Goal: Task Accomplishment & Management: Complete application form

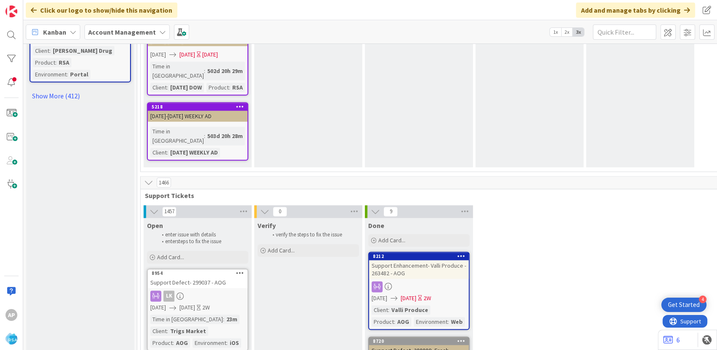
click at [176, 253] on span "Add Card..." at bounding box center [170, 257] width 27 height 8
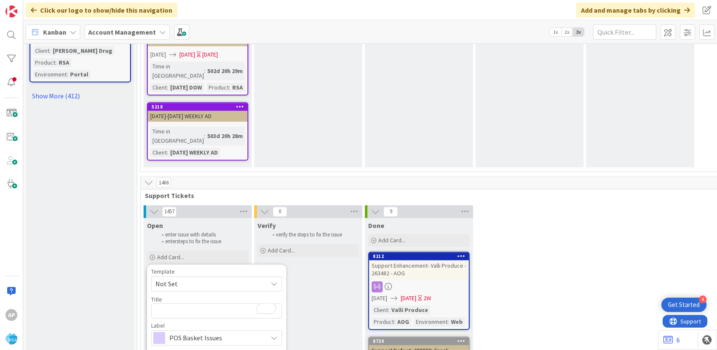
click at [226, 278] on span "Not Set" at bounding box center [208, 283] width 106 height 11
type textarea "x"
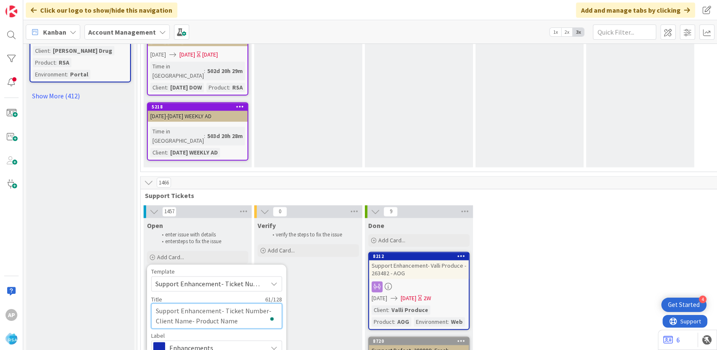
click at [264, 303] on textarea "Support Enhancement- Ticket Number- Client Name- Product Name" at bounding box center [216, 315] width 131 height 25
type textarea "Support Enhancement- Ticket Numb- Client Name- Product Name"
type textarea "x"
type textarea "Support Enhancement- Ticket Num- Client Name- Product Name"
type textarea "x"
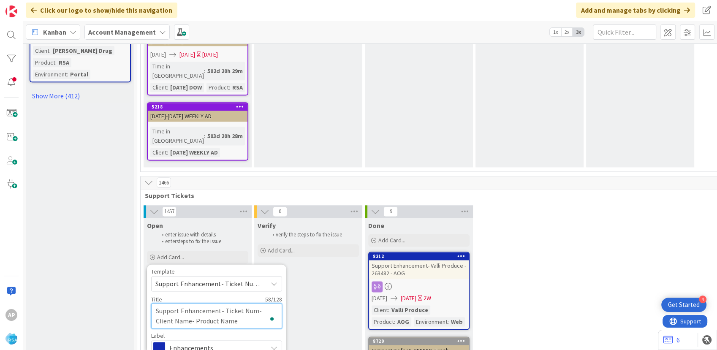
type textarea "Support Enhancement- Ticket Nu- Client Name- Product Name"
type textarea "x"
type textarea "Support Enhancement- Ticket - Client Name- Product Name"
type textarea "x"
type textarea "Support Enhancement- Ticket- Client Name- Product Name"
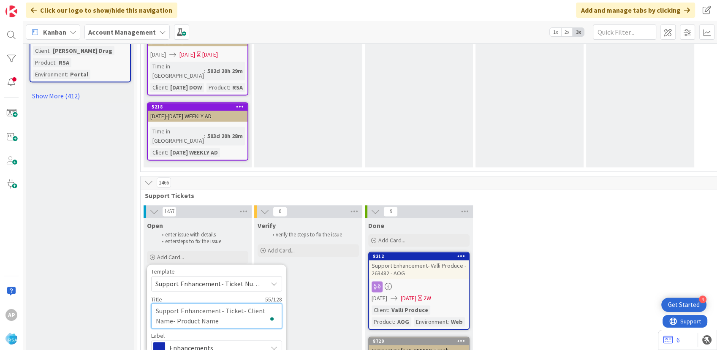
type textarea "x"
type textarea "Support Enhancement- Ticke- Client Name- Product Name"
type textarea "x"
type textarea "Support Enhancement- Tick- Client Name- Product Name"
type textarea "x"
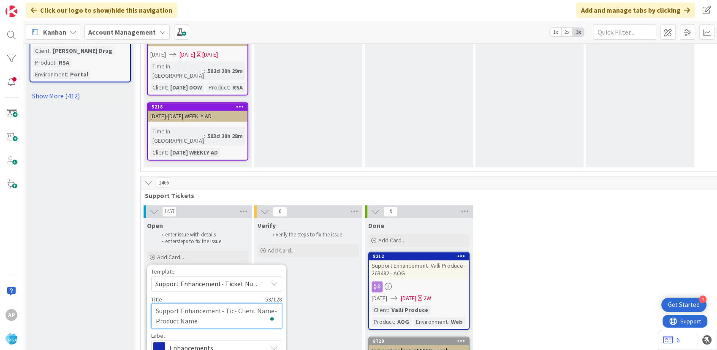
type textarea "Support Enhancement- Ti- Client Name- Product Name"
type textarea "x"
type textarea "Support Enhancement- T- Client Name- Product Name"
type textarea "x"
type textarea "Support Enhancement- - Client Name- Product Name"
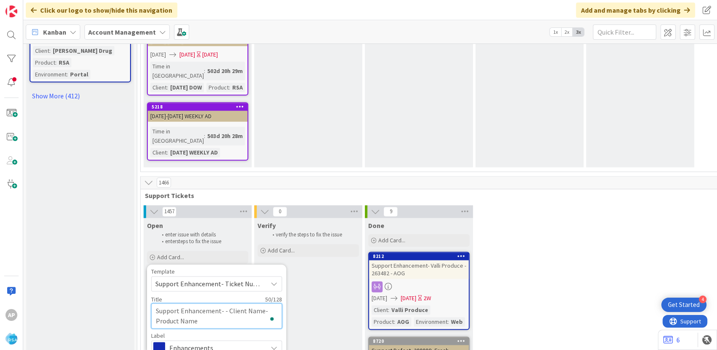
type textarea "x"
type textarea "Support Enhancement- - Client Name- Product Name"
type textarea "x"
type textarea "Support Enhancement- 2- Client Name- Product Name"
type textarea "x"
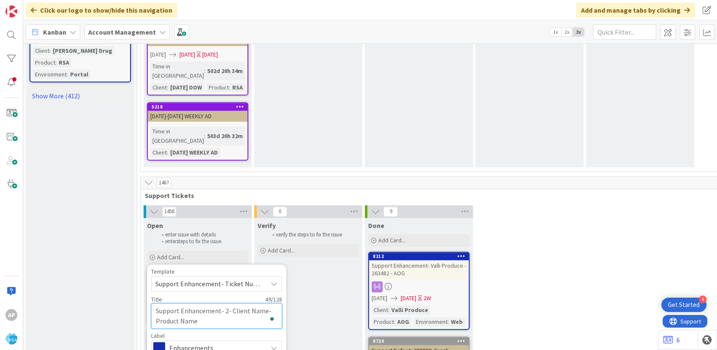
type textarea "Support Enhancement- 29- Client Name- Product Name"
type textarea "x"
type textarea "Support Enhancement- 299- Client Name- Product Name"
type textarea "x"
type textarea "Support Enhancement- 2990- Client Name- Product Name"
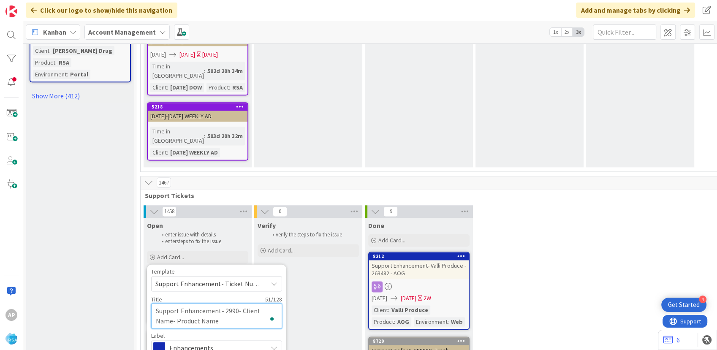
type textarea "x"
type textarea "Support Enhancement- 29905- Client Name- Product Name"
type textarea "x"
type textarea "Support Enhancement- 299059- Client Name- Product Name"
type textarea "x"
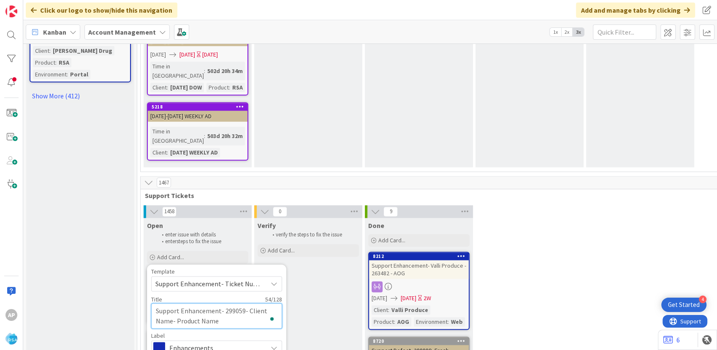
click at [173, 303] on textarea "Support Enhancement- 299059- Client Name- Product Name" at bounding box center [216, 315] width 131 height 25
type textarea "Support Enhancement- 299059- Client Na- Product Name"
type textarea "x"
type textarea "Support Enhancement- 299059- Client N- Product Name"
type textarea "x"
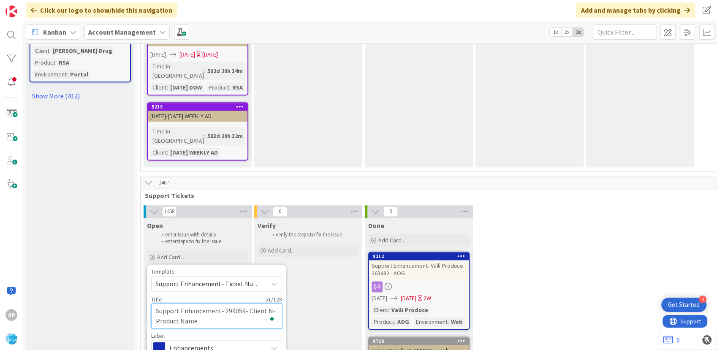
type textarea "Support Enhancement- 299059- Client - Product Name"
type textarea "x"
type textarea "Support Enhancement- 299059- Client- Product Name"
type textarea "x"
type textarea "Support Enhancement- 299059- Clien- Product Name"
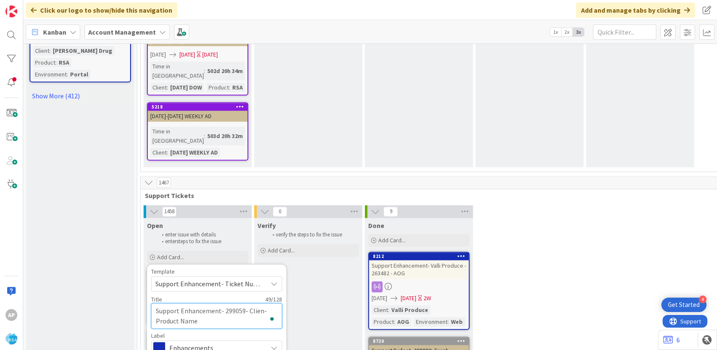
type textarea "x"
type textarea "Support Enhancement- 299059- Cli- Product Name"
type textarea "x"
type textarea "Support Enhancement- 299059- Cl- Product Name"
type textarea "x"
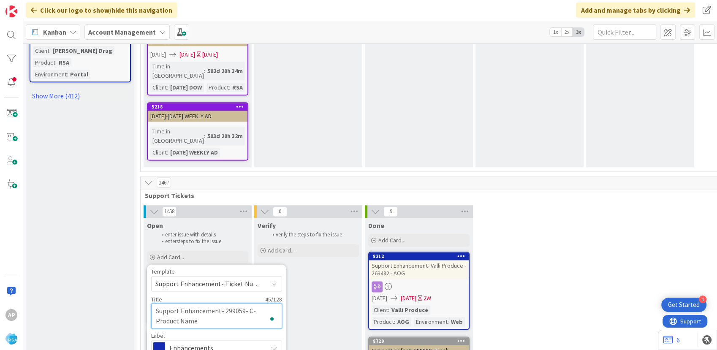
type textarea "Support Enhancement- 299059- - Product Name"
type textarea "x"
paste textarea "Cut Bank Big Sky Foods"
type textarea "Support Enhancement- 299059- Cut Bank Big Sky Foods - Product Name"
click at [248, 303] on textarea "Support Enhancement- 299059- Cut Bank Big Sky Foods - Product Name" at bounding box center [216, 315] width 131 height 25
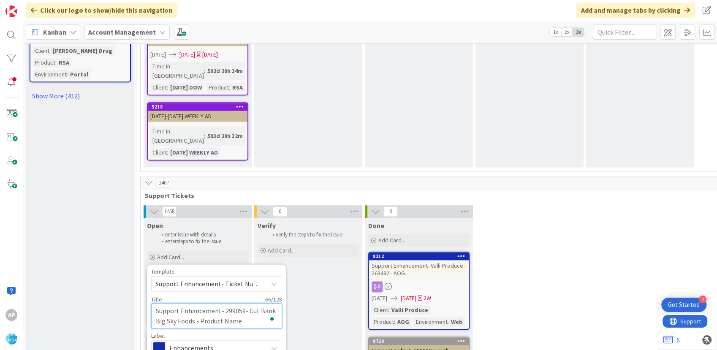
type textarea "x"
click at [248, 303] on textarea "Support Enhancement- 299059- Cut Bank Big Sky Foods - Product Name" at bounding box center [216, 315] width 131 height 25
type textarea "Support Enhancement- 299059- Cut Bank Big Sky Foods - Product"
type textarea "x"
type textarea "Support Enhancement- 299059- Cut Bank Big Sky Foods - Product"
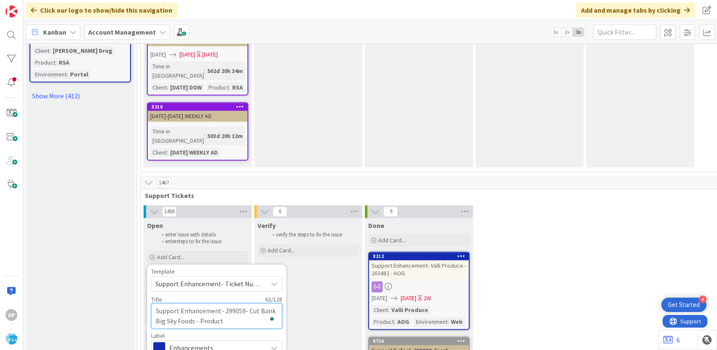
type textarea "x"
type textarea "Support Enhancement- 299059- Cut Bank Big Sky Foods - Produc"
type textarea "x"
type textarea "Support Enhancement- 299059- Cut Bank Big Sky Foods - Produ"
type textarea "x"
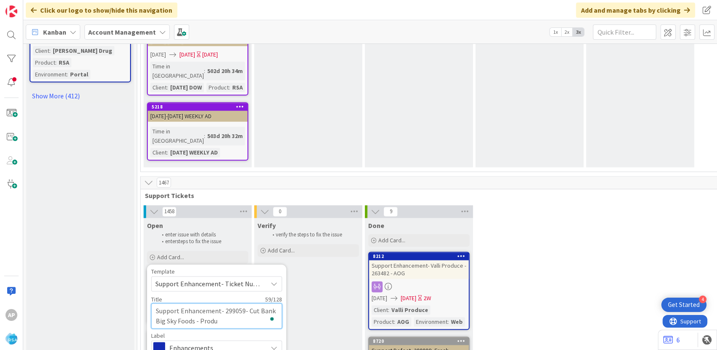
type textarea "Support Enhancement- 299059- Cut Bank Big Sky Foods - Prod"
type textarea "x"
type textarea "Support Enhancement- 299059- Cut Bank Big Sky Foods - Pro"
type textarea "x"
type textarea "Support Enhancement- 299059- Cut Bank Big Sky Foods - Pr"
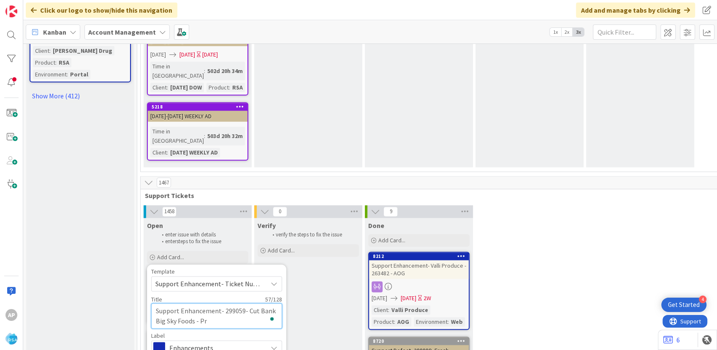
type textarea "x"
type textarea "Support Enhancement- 299059- Cut Bank Big Sky Foods - P"
type textarea "x"
type textarea "Support Enhancement- 299059- Cut Bank Big Sky Foods -"
type textarea "x"
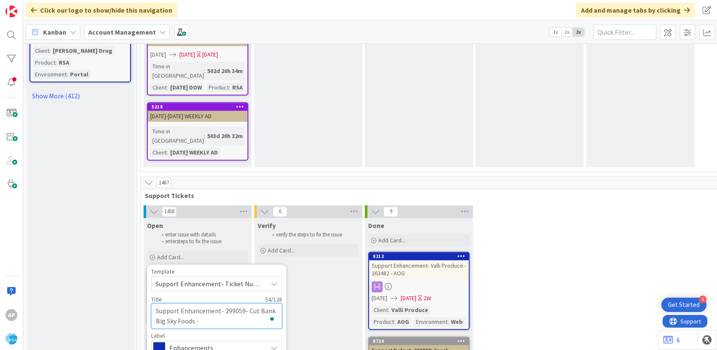
type textarea "Support Enhancement- 299059- Cut Bank Big Sky Foods -"
type textarea "x"
type textarea "Support Enhancement- 299059- Cut Bank Big Sky Foods -RS"
type textarea "x"
type textarea "Support Enhancement- 299059- Cut Bank Big Sky Foods -RSA"
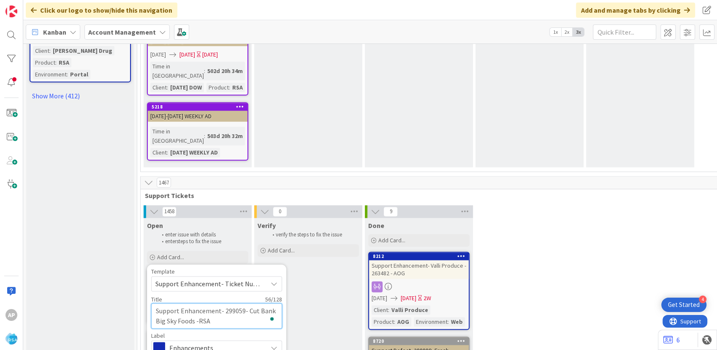
type textarea "x"
type textarea "Support Enhancement- 299059- Cut Bank Big Sky Foods -RSA"
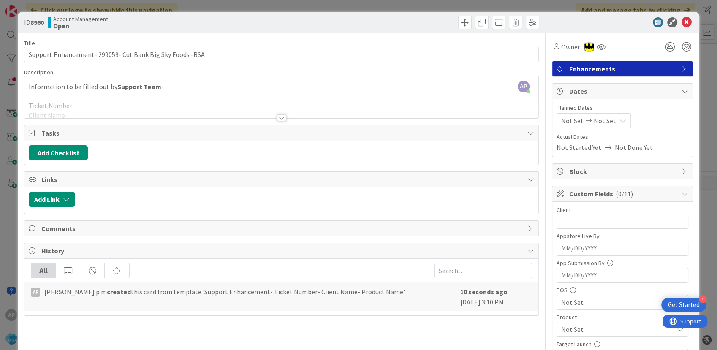
click at [97, 100] on div at bounding box center [280, 108] width 513 height 22
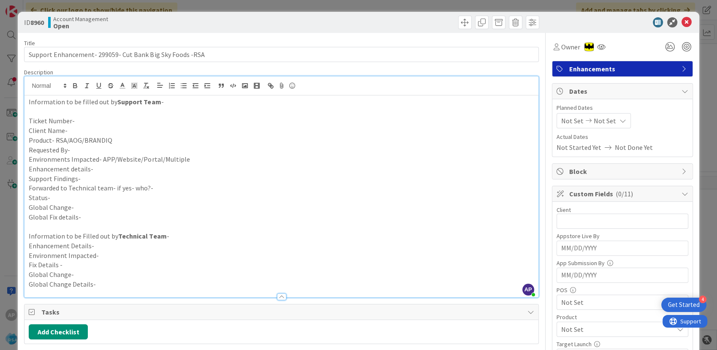
click at [81, 122] on p "Ticket Number-" at bounding box center [281, 121] width 505 height 10
click at [81, 128] on p "Client Name-" at bounding box center [281, 131] width 505 height 10
click at [139, 136] on p "Product- RSA/AOG/BRANDIQ" at bounding box center [281, 141] width 505 height 10
click at [125, 144] on p "Product- RSA/AOG/BRANDIQ-RSA" at bounding box center [281, 141] width 505 height 10
click at [91, 148] on p "Requested By-" at bounding box center [281, 150] width 505 height 10
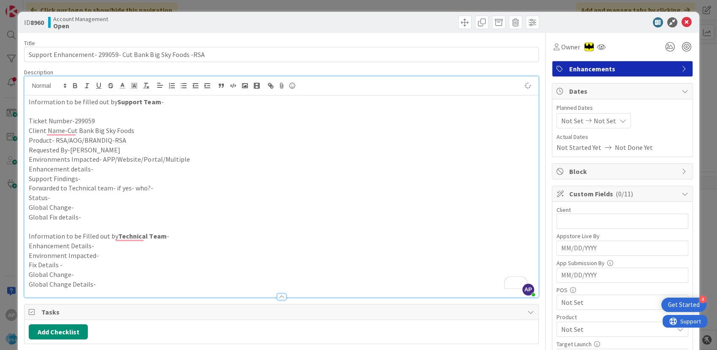
click at [220, 167] on p "Enhancement details-" at bounding box center [281, 169] width 505 height 10
click at [215, 159] on p "Environments Impacted- APP/Website/Portal/Multiple" at bounding box center [281, 160] width 505 height 10
click at [127, 163] on p "Environments Impacted- APP/Website/Portal/Multiple-Portal" at bounding box center [281, 160] width 505 height 10
click at [110, 167] on p "Enhancement details-" at bounding box center [281, 169] width 505 height 10
click at [107, 171] on p "Enhancement details-" at bounding box center [281, 169] width 505 height 10
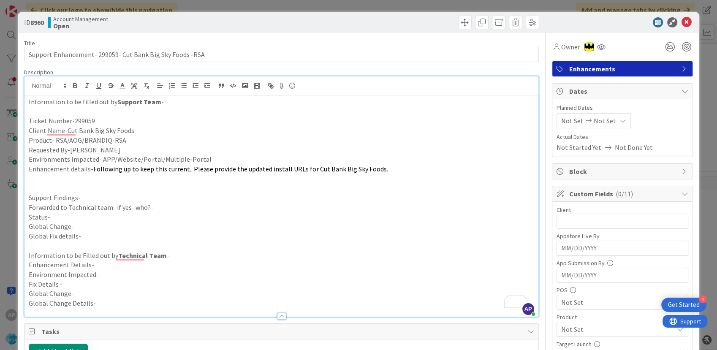
click at [89, 198] on p "Support Findings-" at bounding box center [281, 198] width 505 height 10
click at [172, 208] on p "Forwarded to Technical team- if yes- who?-" at bounding box center [281, 208] width 505 height 10
click at [52, 216] on p "Status-" at bounding box center [281, 217] width 505 height 10
click at [564, 122] on span "Not Set" at bounding box center [572, 121] width 22 height 10
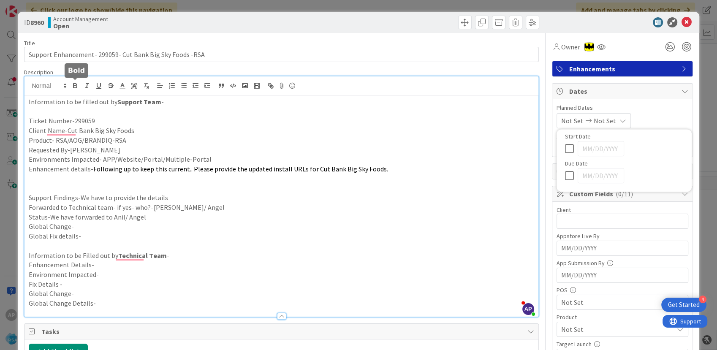
click at [571, 122] on span "Not Set" at bounding box center [572, 121] width 22 height 10
click at [580, 155] on div "Planned Dates Not Set Not Set Su Mo Tu We Th Fr Sa [DATE] 1 2 3 4 5 6 7 8 9 10 …" at bounding box center [622, 127] width 140 height 57
click at [561, 120] on span "Not Set" at bounding box center [572, 121] width 22 height 10
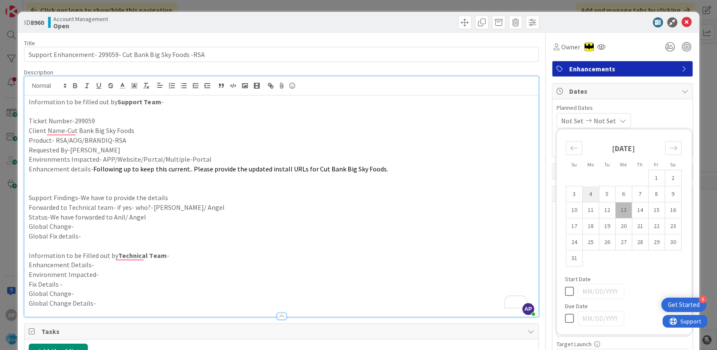
click at [584, 197] on td "4" at bounding box center [590, 194] width 16 height 16
type input "[DATE]"
click at [652, 210] on td "15" at bounding box center [656, 210] width 16 height 16
type input "[DATE]"
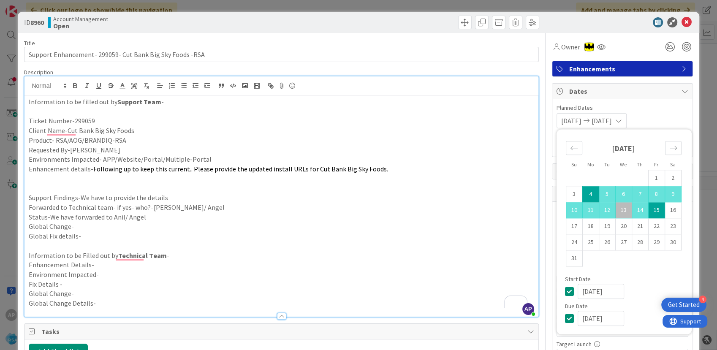
drag, startPoint x: 647, startPoint y: 210, endPoint x: 459, endPoint y: 184, distance: 189.2
click at [648, 210] on td "15" at bounding box center [656, 210] width 16 height 16
click at [453, 182] on p "To enrich screen reader interactions, please activate Accessibility in Grammarl…" at bounding box center [281, 179] width 505 height 10
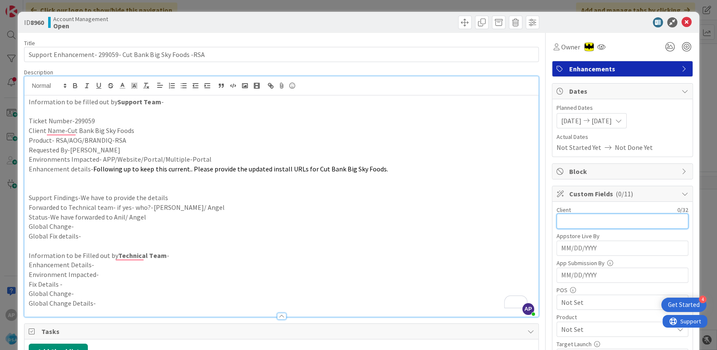
click at [577, 225] on input "text" at bounding box center [622, 221] width 132 height 15
drag, startPoint x: 107, startPoint y: 128, endPoint x: 102, endPoint y: 128, distance: 5.1
click at [107, 128] on p "Client Name-Cut Bank Big Sky Foods" at bounding box center [281, 131] width 505 height 10
click at [147, 136] on p "Product- RSA/AOG/BRANDIQ-RSA" at bounding box center [281, 141] width 505 height 10
click at [143, 133] on p "Client Name-Cut Bank Big Sky Foods" at bounding box center [281, 131] width 505 height 10
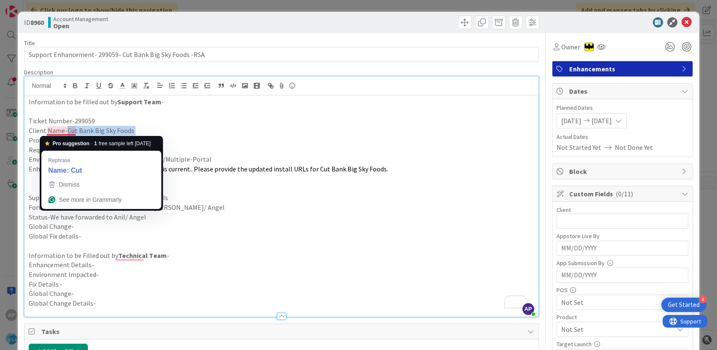
drag, startPoint x: 108, startPoint y: 133, endPoint x: 65, endPoint y: 132, distance: 42.6
click at [65, 132] on p "Client Name-Cut Bank Big Sky Foods" at bounding box center [281, 131] width 505 height 10
copy p "Cut Bank Big Sky Foods"
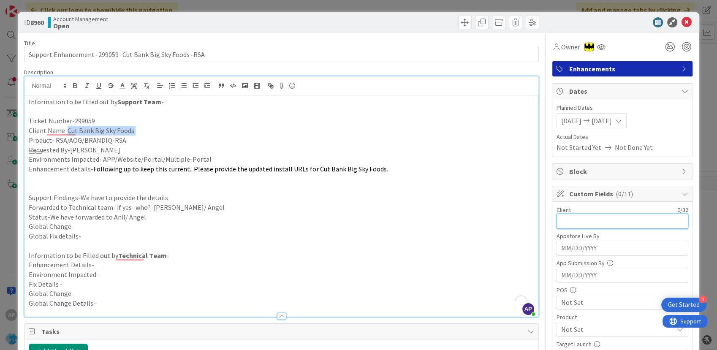
click at [570, 219] on input "text" at bounding box center [622, 221] width 132 height 15
paste input "Cut Bank Big Sky Foods"
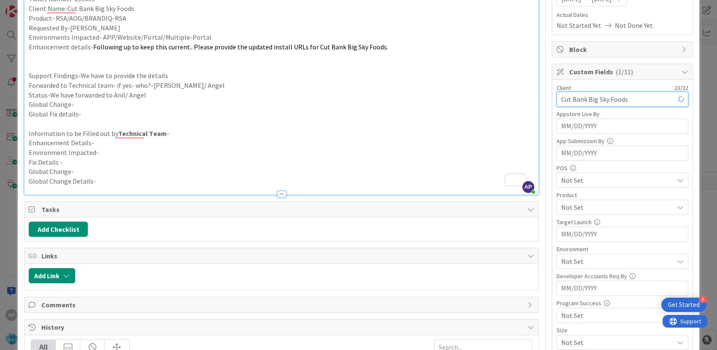
scroll to position [141, 0]
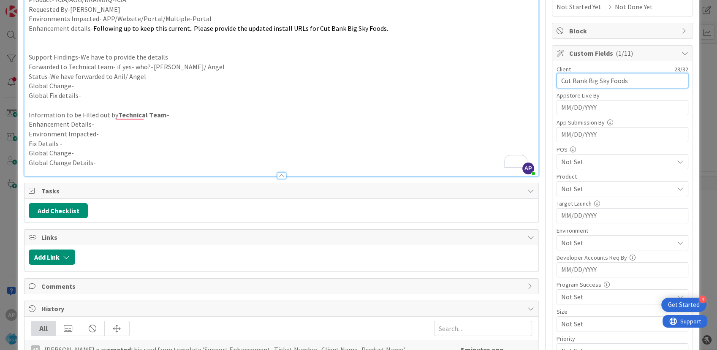
type input "Cut Bank Big Sky Foods"
click at [571, 189] on span "Not Set" at bounding box center [617, 189] width 112 height 10
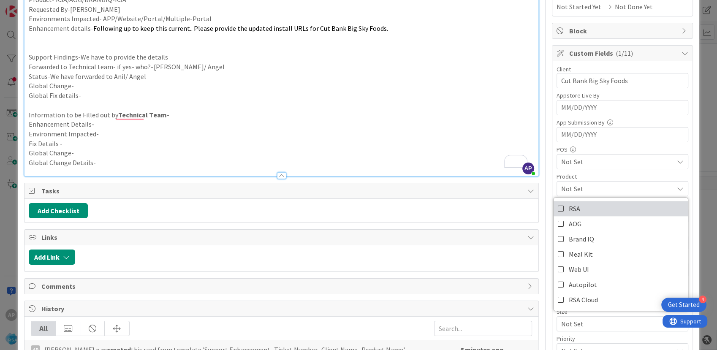
click at [571, 206] on span "RSA" at bounding box center [574, 208] width 11 height 13
click at [414, 92] on p "Global Fix details-" at bounding box center [281, 96] width 505 height 10
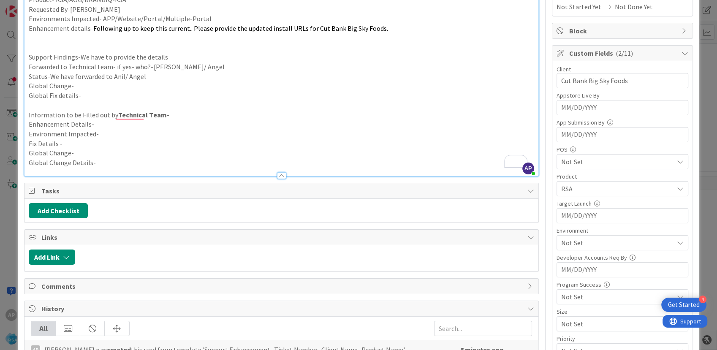
click at [586, 247] on div "Not Set" at bounding box center [622, 242] width 132 height 15
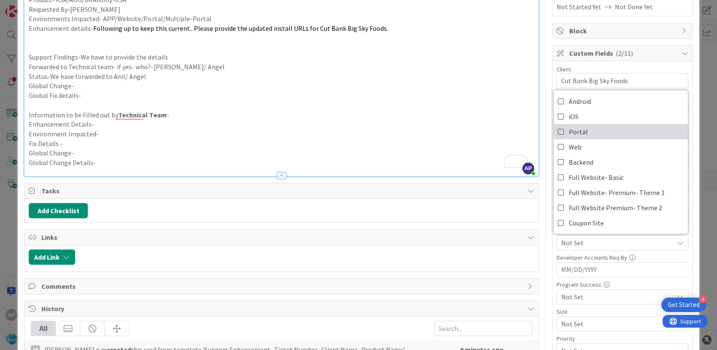
click at [580, 133] on link "Portal" at bounding box center [620, 131] width 134 height 15
click at [408, 112] on p "Information to be Filled out by Technical Team -" at bounding box center [281, 115] width 505 height 10
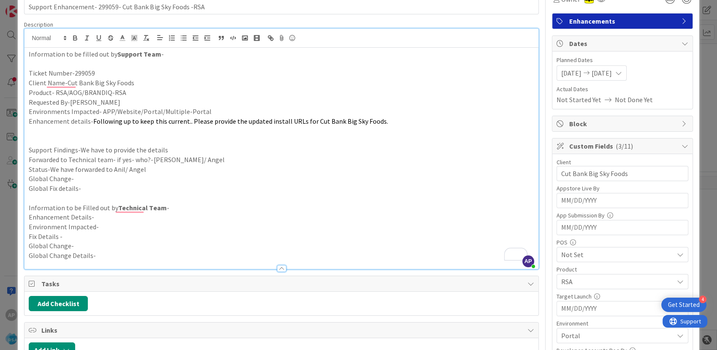
scroll to position [0, 0]
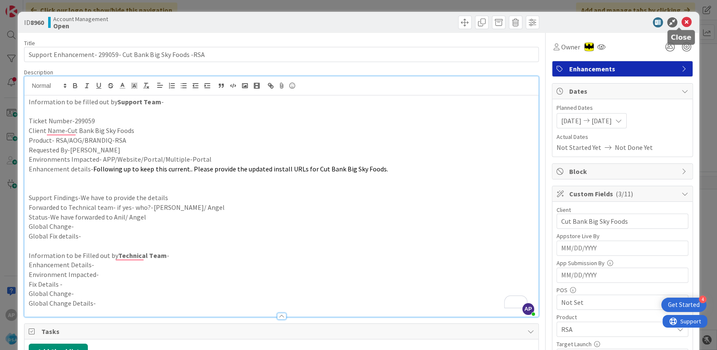
click at [681, 23] on icon at bounding box center [686, 22] width 10 height 10
